Goal: Information Seeking & Learning: Learn about a topic

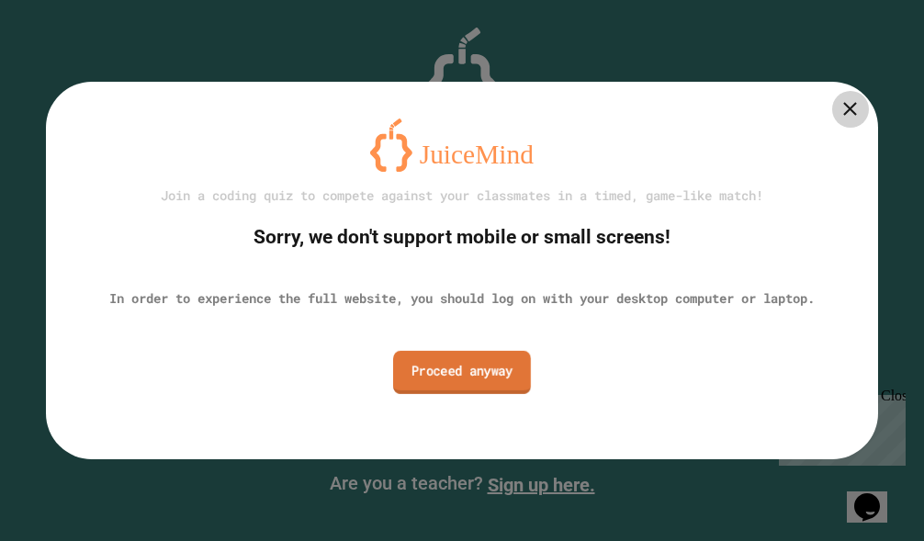
click at [412, 375] on link "Proceed anyway" at bounding box center [462, 372] width 138 height 43
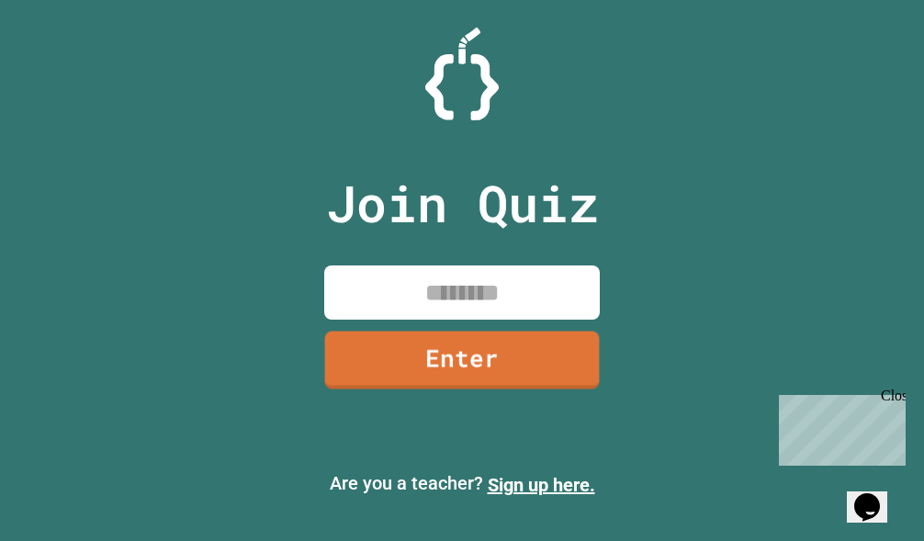
click at [461, 306] on input at bounding box center [462, 292] width 276 height 54
click at [528, 483] on link "Sign up here." at bounding box center [541, 485] width 107 height 22
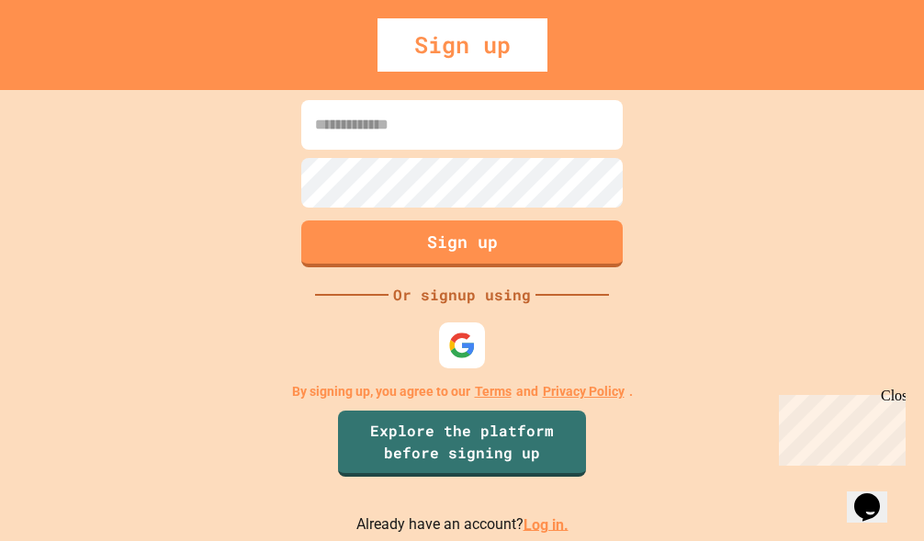
click at [512, 130] on input at bounding box center [461, 125] width 321 height 50
click at [456, 347] on img at bounding box center [462, 345] width 30 height 30
click at [465, 29] on div "Sign up" at bounding box center [462, 44] width 170 height 53
click at [470, 253] on button "Sign up" at bounding box center [463, 242] width 328 height 48
click at [451, 39] on div "Sign up" at bounding box center [462, 44] width 170 height 53
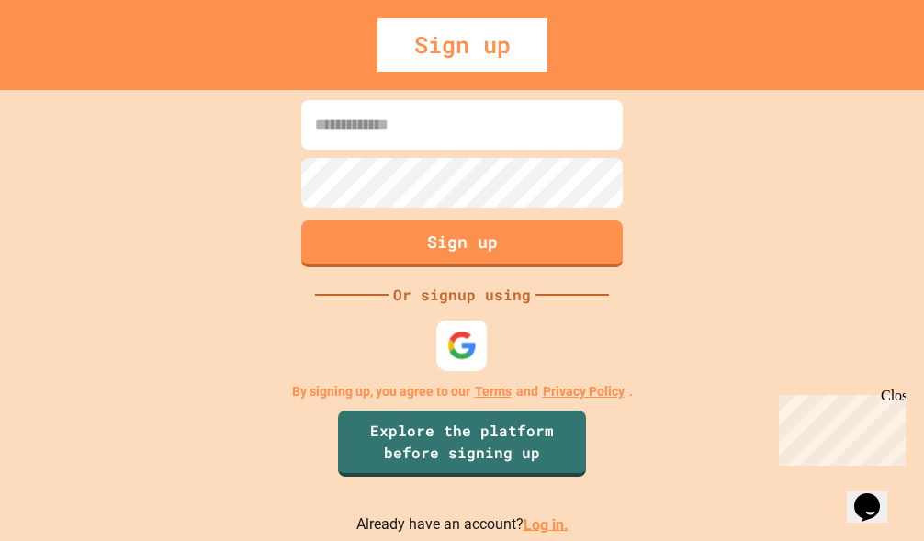
click at [447, 350] on img at bounding box center [462, 345] width 30 height 30
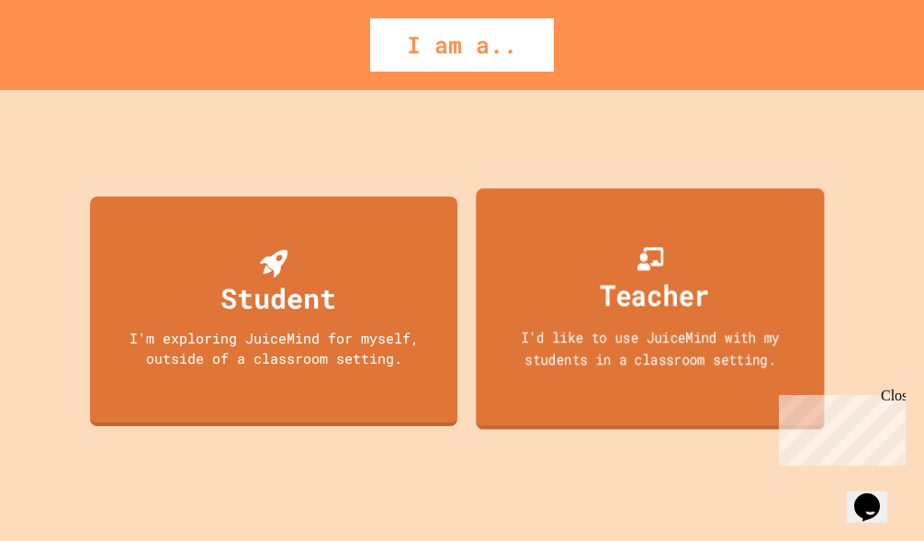
click at [572, 390] on div "Teacher I'd like to use JuiceMind with my students in a classroom setting." at bounding box center [650, 308] width 348 height 241
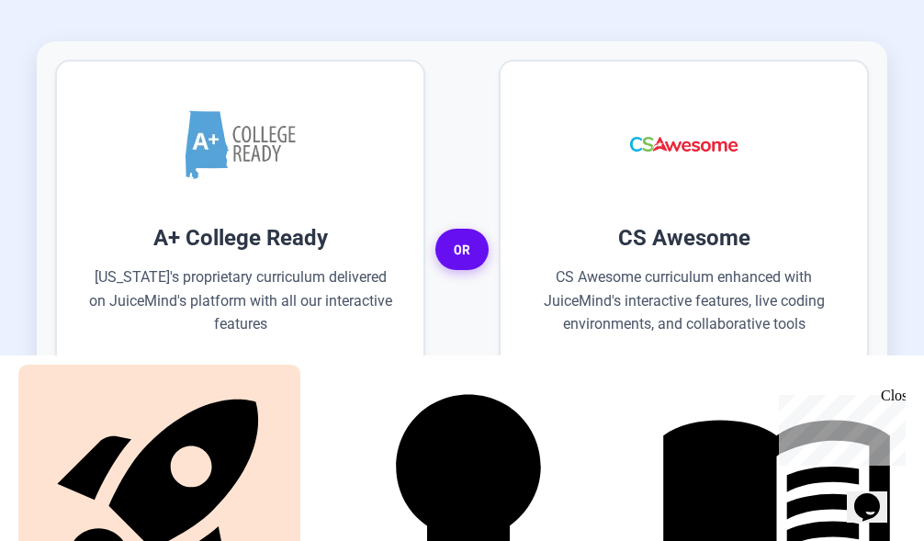
scroll to position [643, 0]
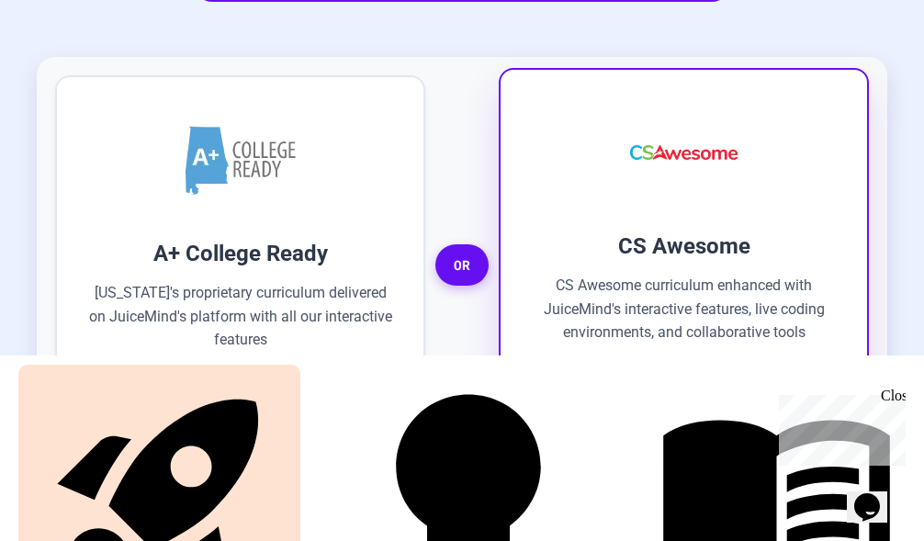
click at [592, 365] on button "Select CS Awesome" at bounding box center [683, 390] width 311 height 51
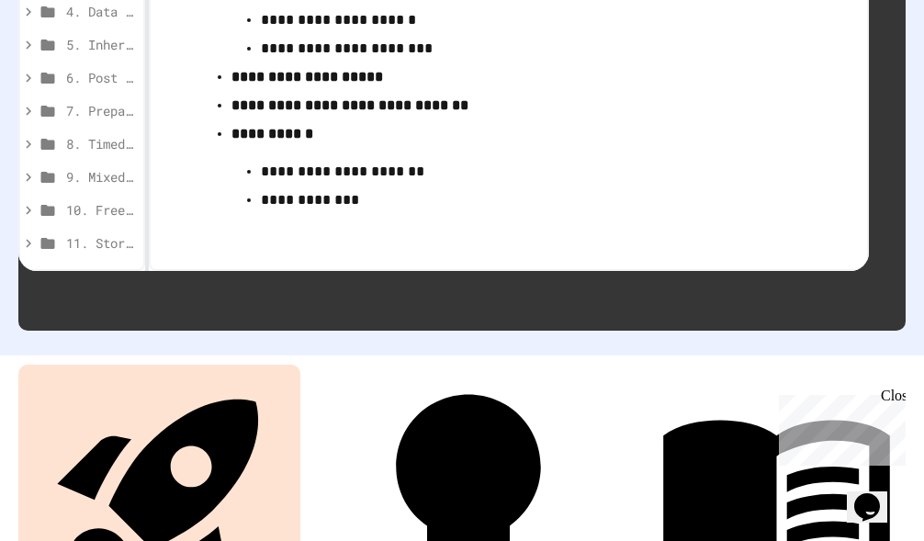
scroll to position [654, 0]
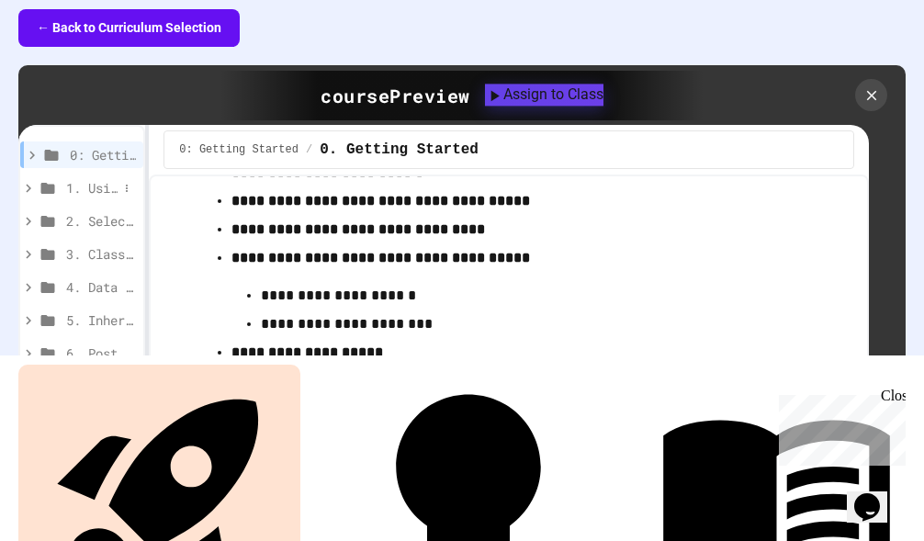
click at [71, 178] on span "1. Using Objects and Methods" at bounding box center [91, 187] width 51 height 19
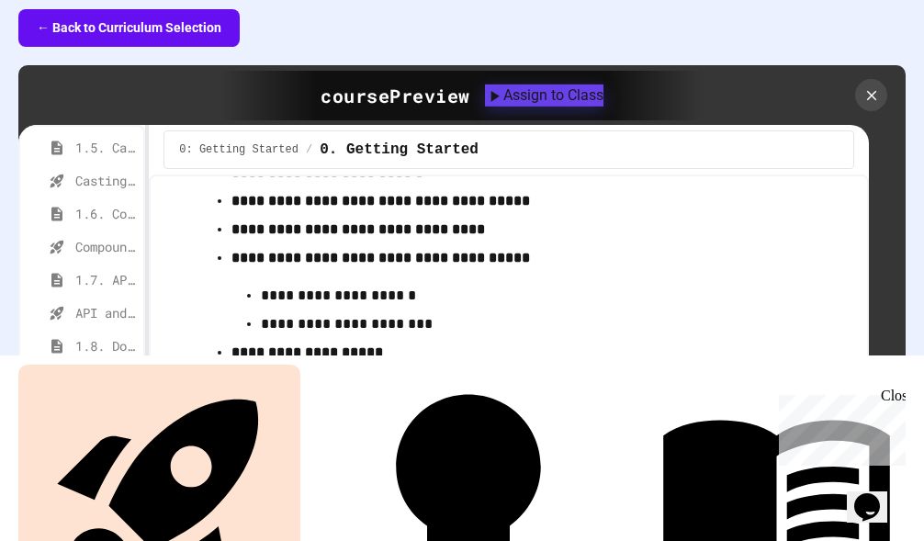
scroll to position [367, 0]
click at [92, 340] on span "1.10. Calling Class Methods" at bounding box center [96, 349] width 42 height 19
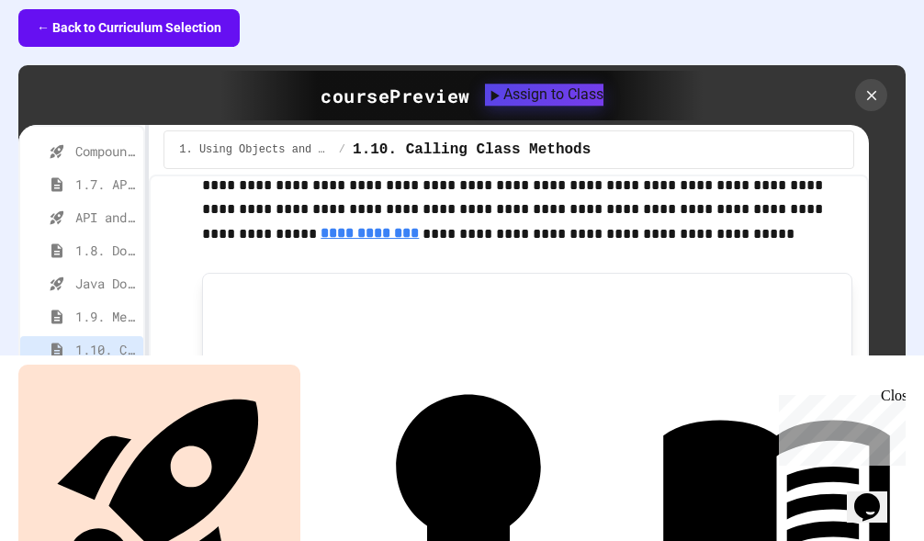
scroll to position [1643, 0]
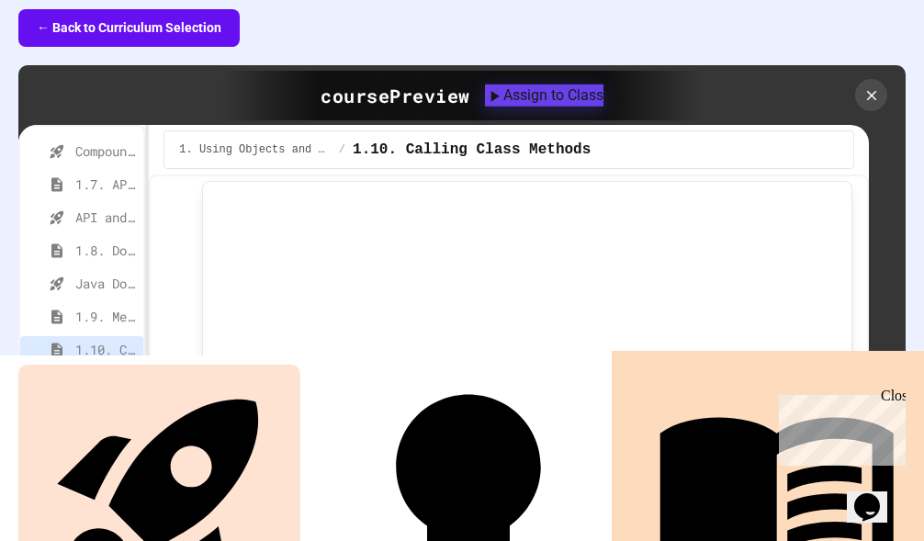
click at [726, 512] on link "Projects" at bounding box center [775, 509] width 291 height 297
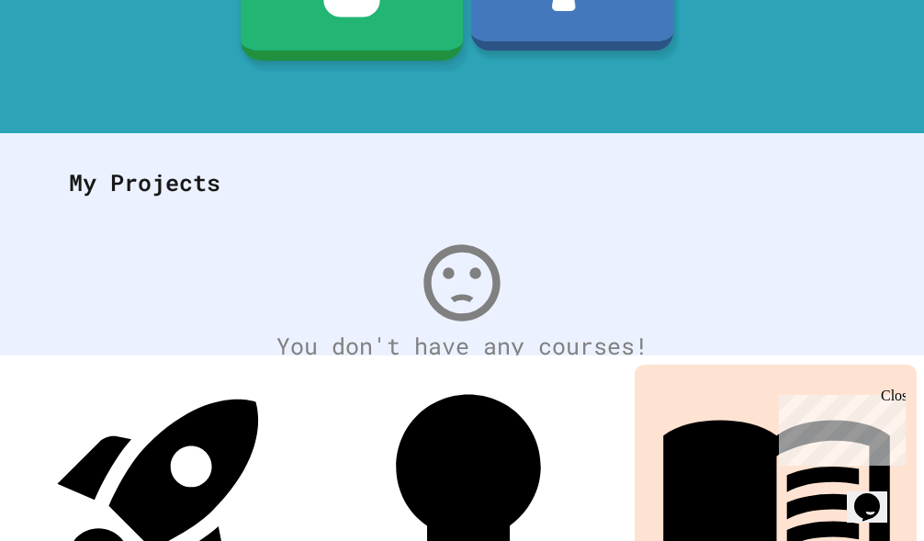
scroll to position [355, 0]
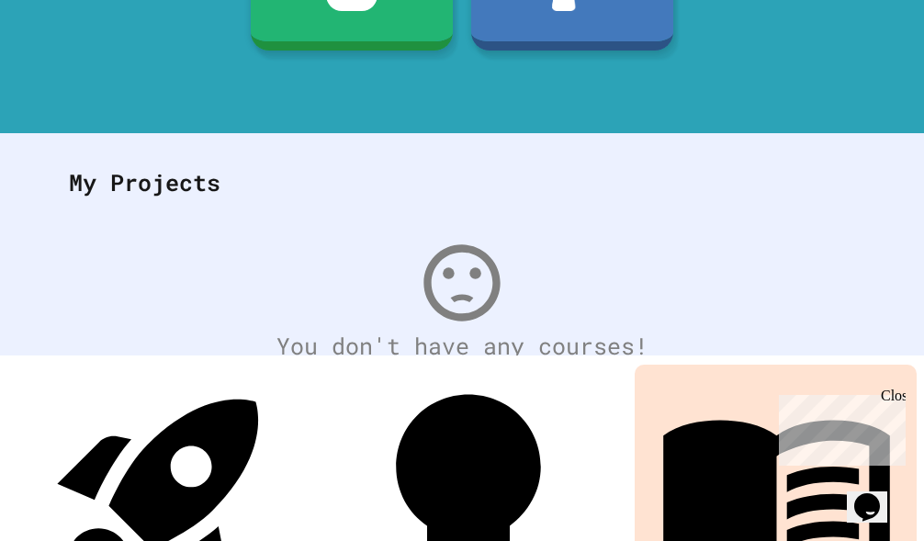
click at [384, 401] on link "Create first Project" at bounding box center [461, 419] width 411 height 85
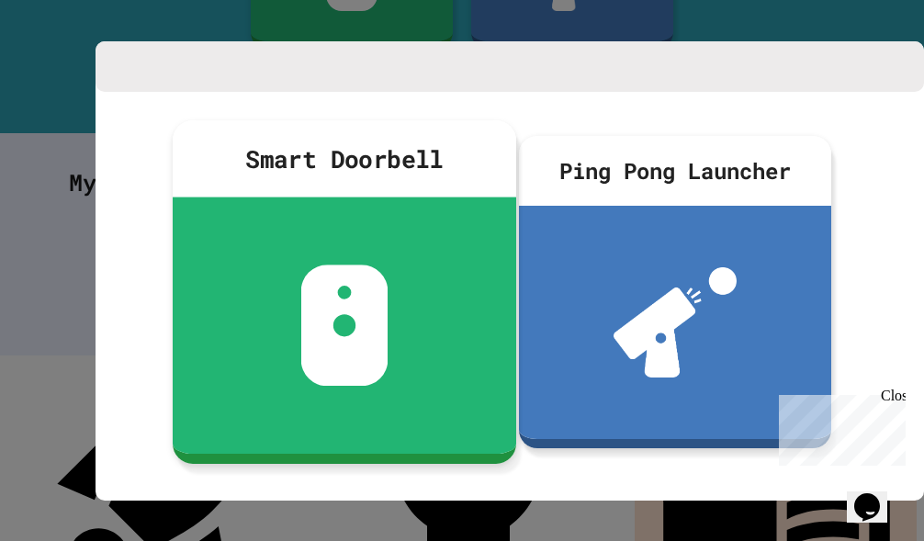
click at [425, 283] on div at bounding box center [345, 325] width 344 height 256
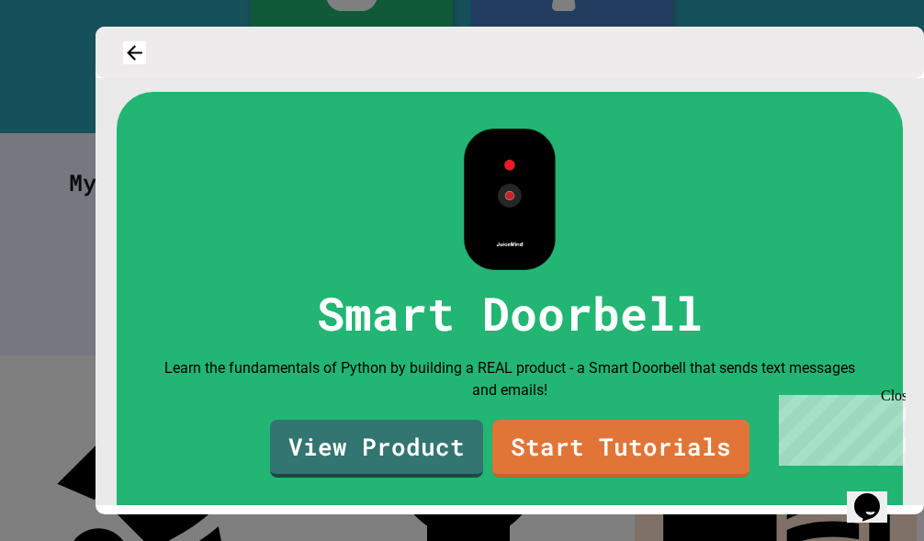
scroll to position [0, 0]
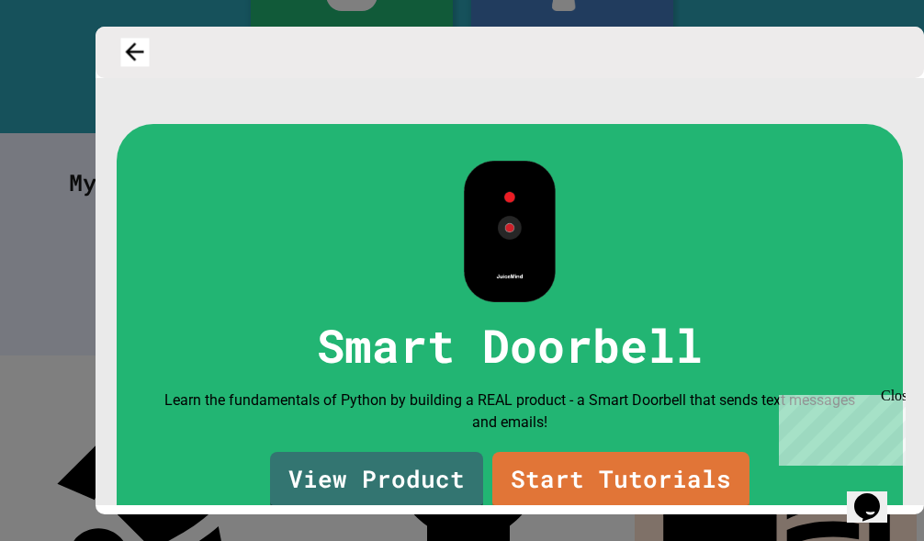
click at [145, 48] on icon "button" at bounding box center [135, 53] width 28 height 28
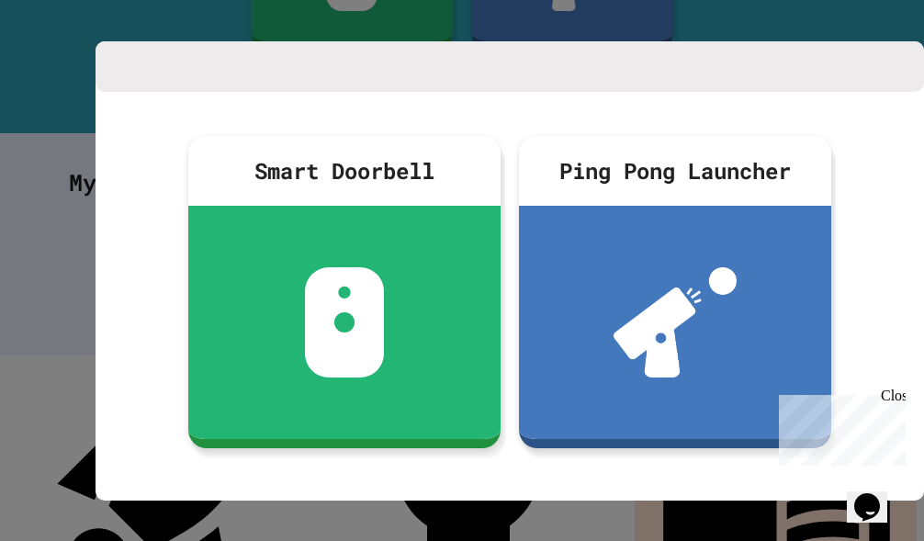
click at [893, 394] on div "Close" at bounding box center [892, 399] width 23 height 23
click at [704, 27] on div at bounding box center [462, 270] width 924 height 541
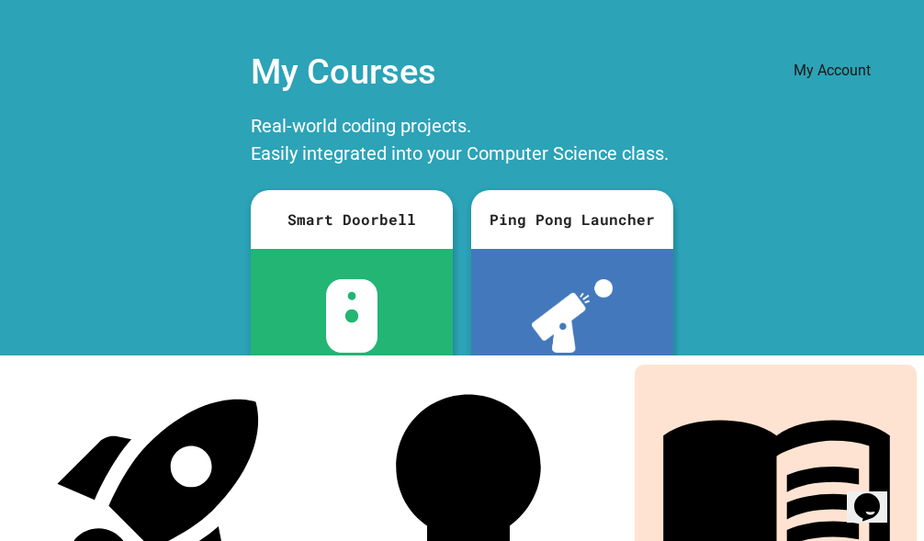
click at [869, 45] on div "My Account" at bounding box center [869, 45] width 0 height 0
click at [789, 540] on div at bounding box center [462, 541] width 924 height 0
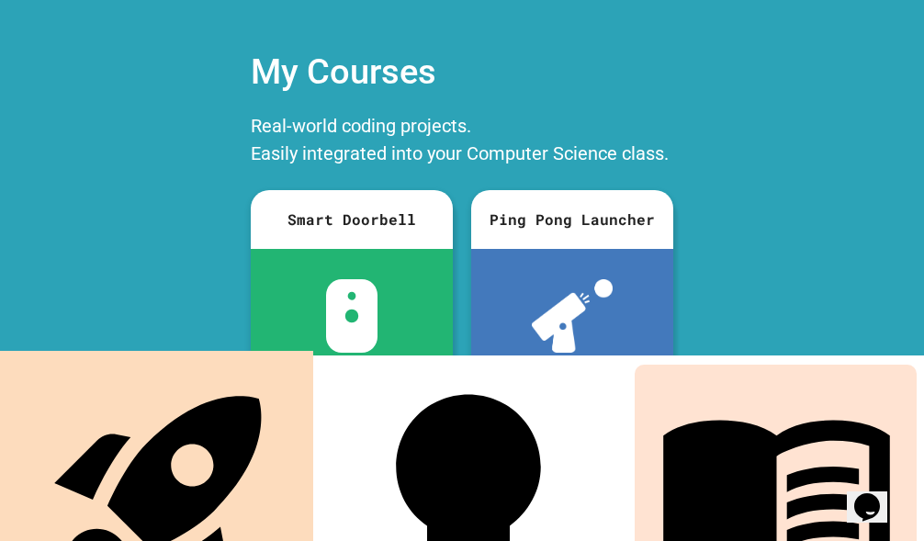
click at [159, 503] on link "Explore" at bounding box center [160, 509] width 291 height 297
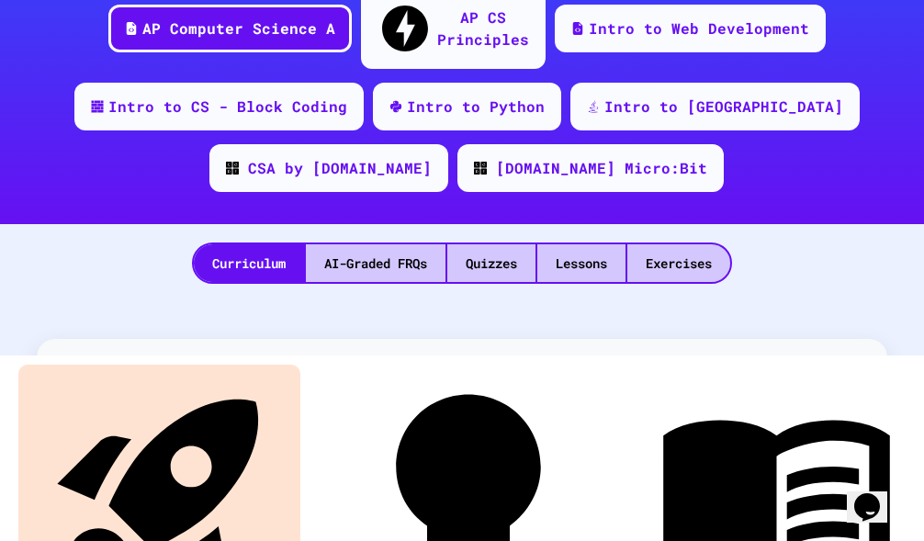
scroll to position [367, 0]
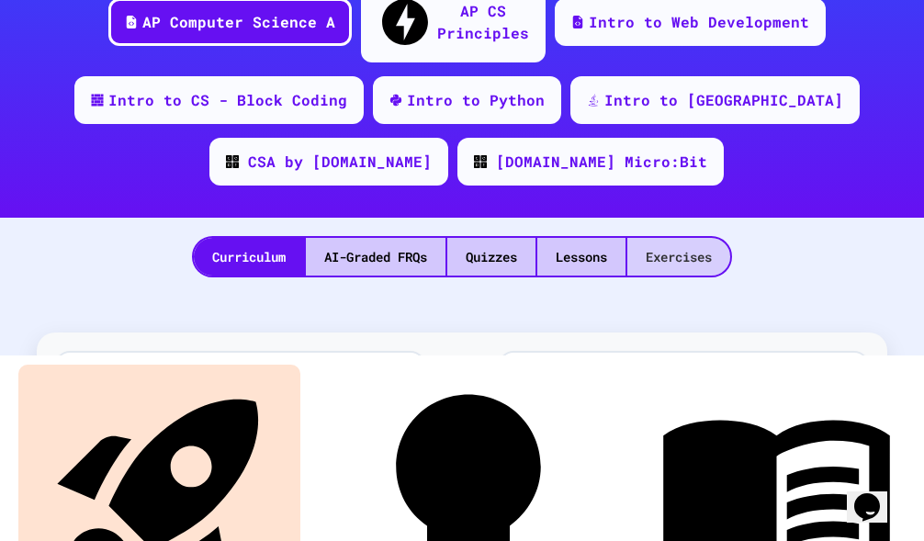
click at [682, 238] on div "Exercises" at bounding box center [678, 257] width 103 height 38
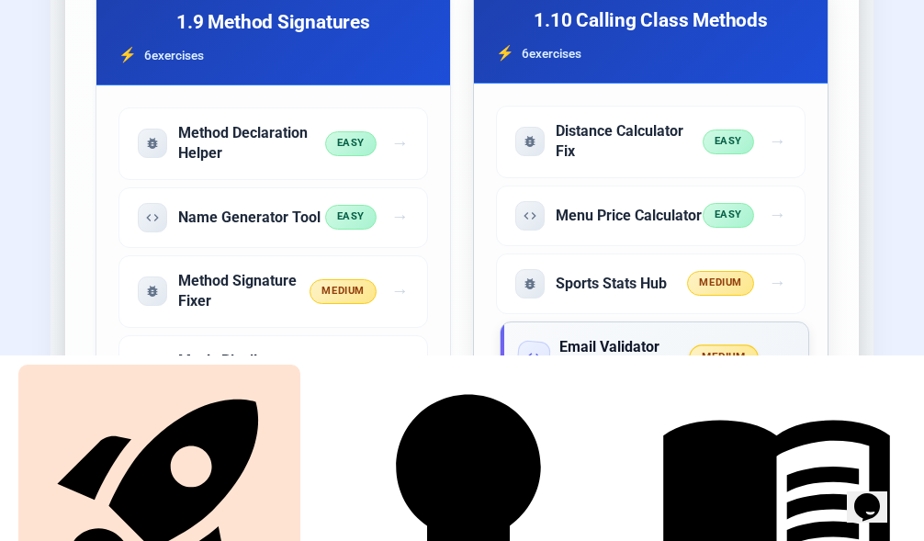
scroll to position [3490, 0]
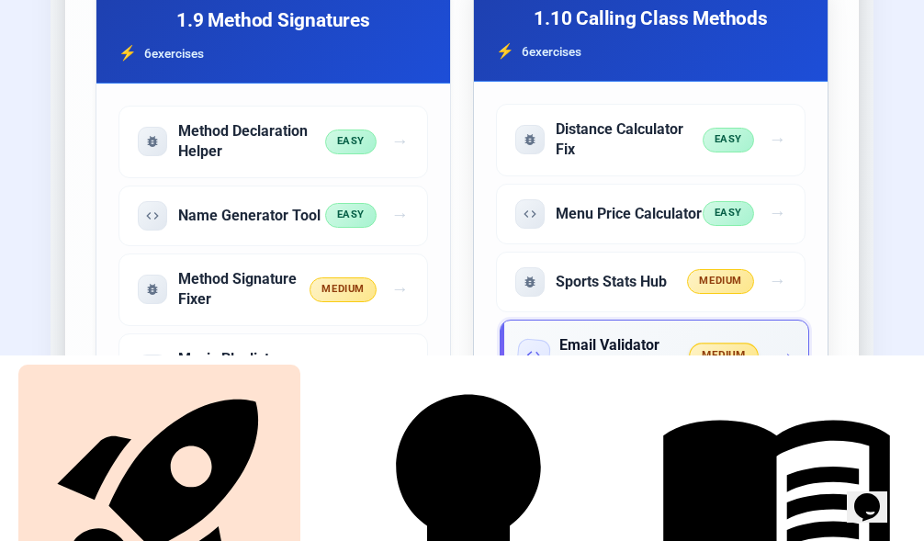
click at [619, 349] on h5 "Email Validator Helper" at bounding box center [624, 355] width 131 height 41
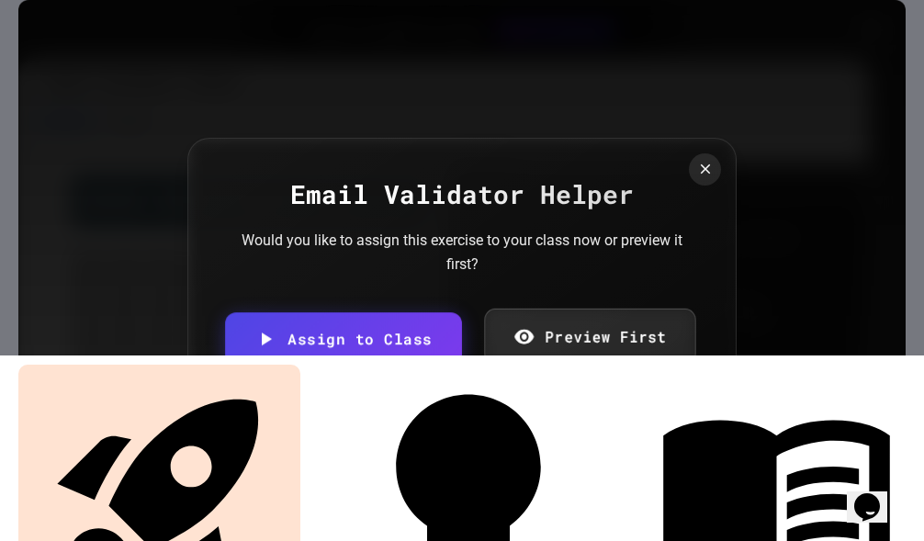
click at [531, 346] on icon at bounding box center [523, 336] width 21 height 23
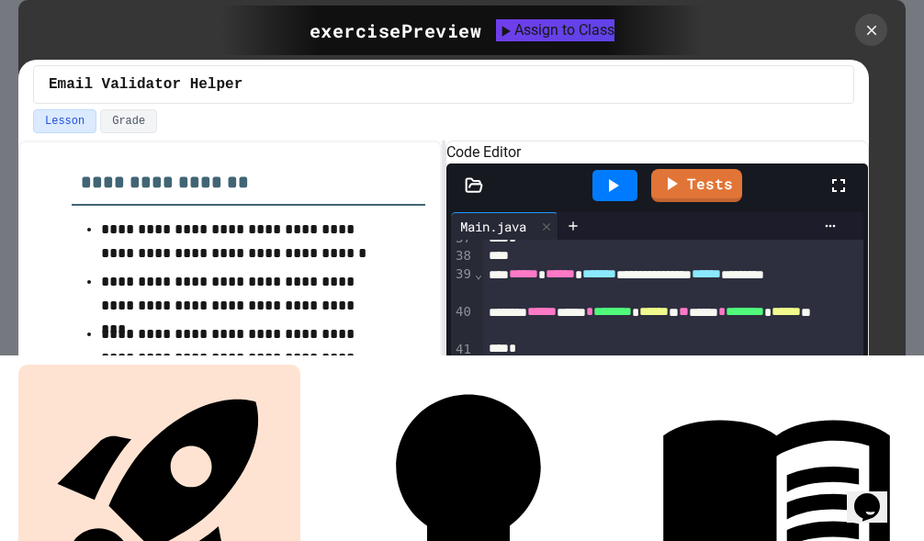
scroll to position [1286, 0]
click at [879, 23] on icon at bounding box center [872, 30] width 20 height 20
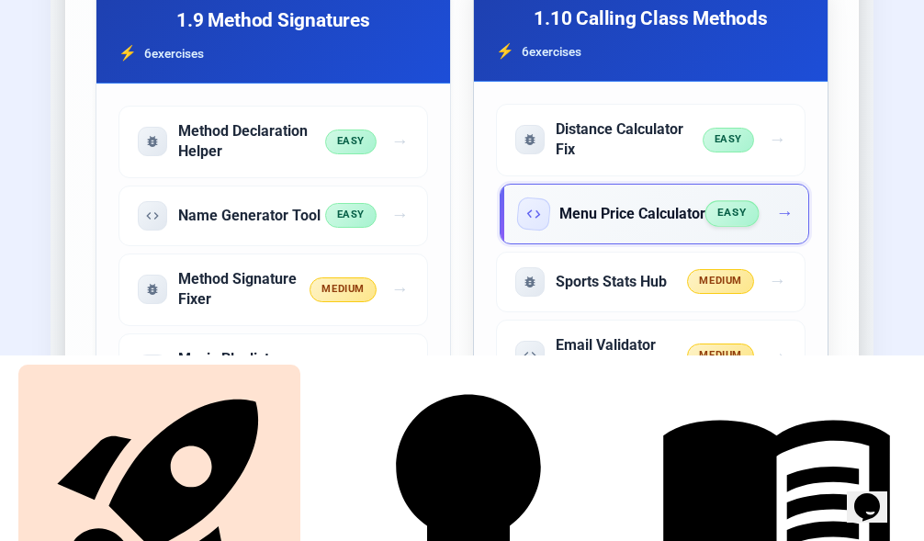
click at [614, 204] on h5 "Menu Price Calculator" at bounding box center [632, 214] width 146 height 20
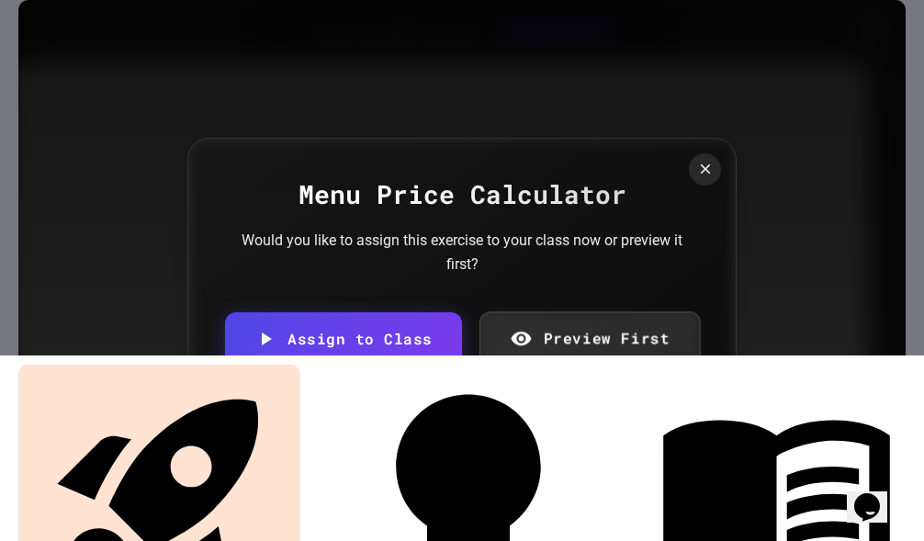
click at [536, 344] on link "Preview First" at bounding box center [589, 338] width 220 height 54
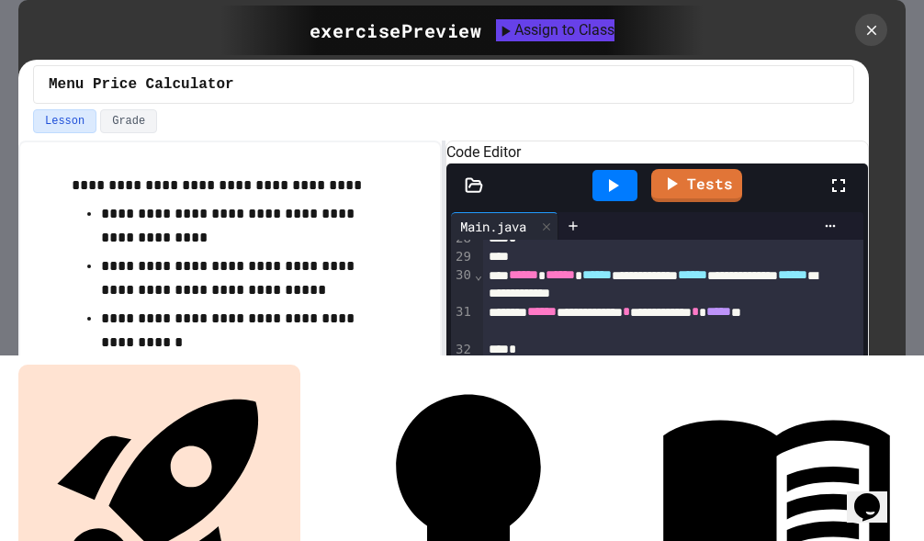
scroll to position [568, 0]
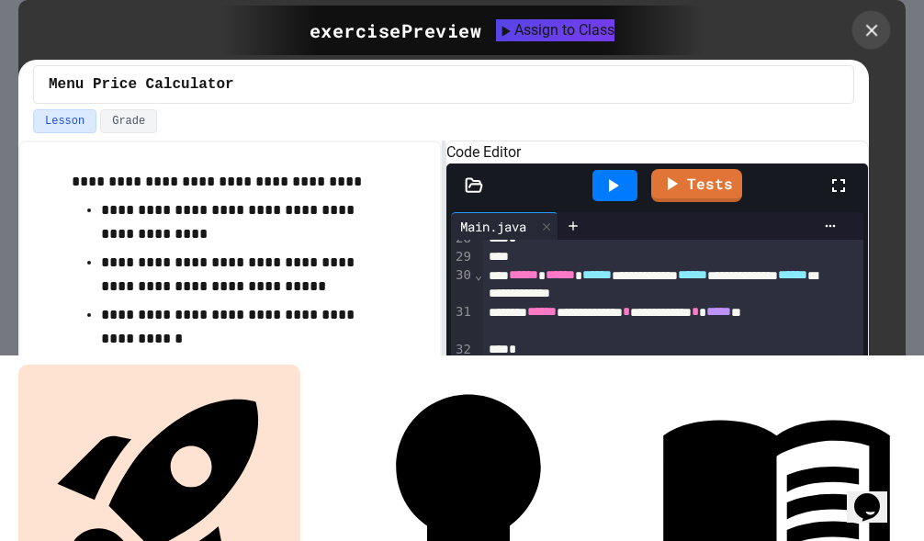
click at [877, 28] on icon at bounding box center [872, 30] width 20 height 20
